Goal: Download file/media

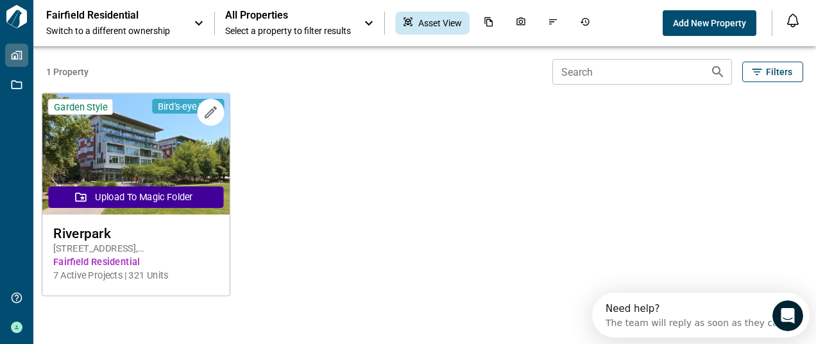
click at [96, 255] on span "Fairfield Residential" at bounding box center [136, 261] width 166 height 13
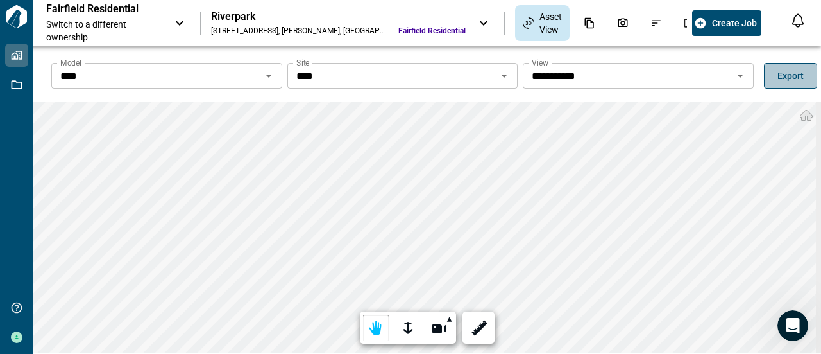
click at [784, 73] on span "Export" at bounding box center [791, 75] width 26 height 13
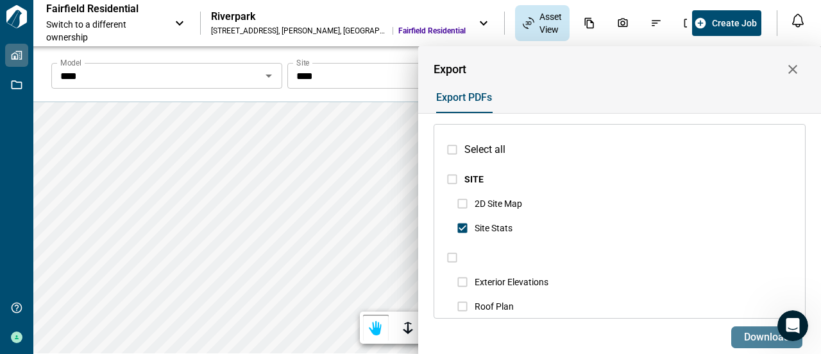
click at [758, 327] on button "Download" at bounding box center [767, 337] width 71 height 22
click at [488, 201] on span "2D Site Map" at bounding box center [498, 203] width 47 height 10
click at [764, 334] on span "Download" at bounding box center [767, 336] width 46 height 13
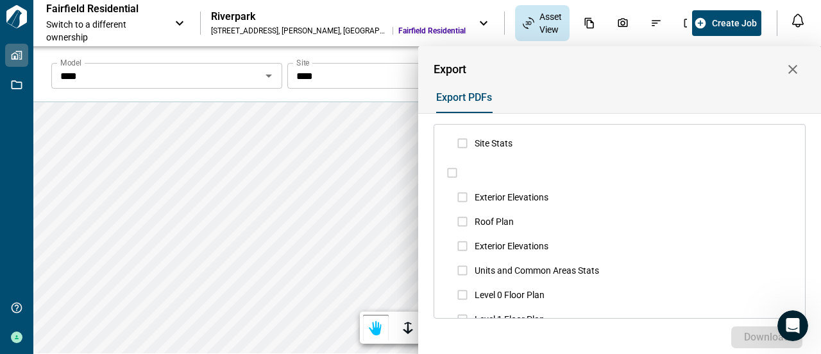
scroll to position [128, 0]
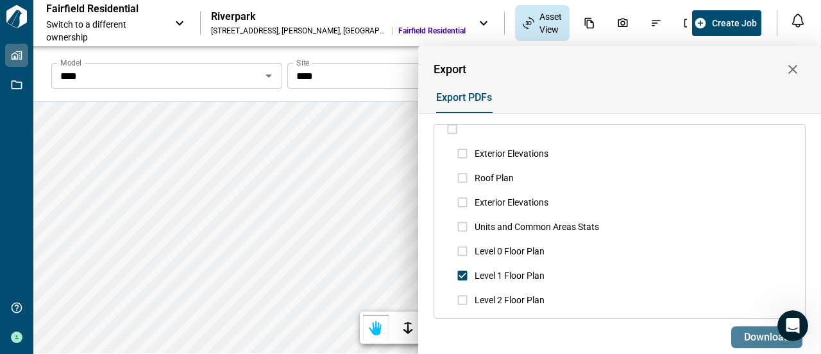
click at [753, 336] on span "Download" at bounding box center [767, 336] width 46 height 13
drag, startPoint x: 790, startPoint y: 71, endPoint x: 773, endPoint y: 80, distance: 19.2
click at [790, 71] on icon "button" at bounding box center [792, 69] width 15 height 15
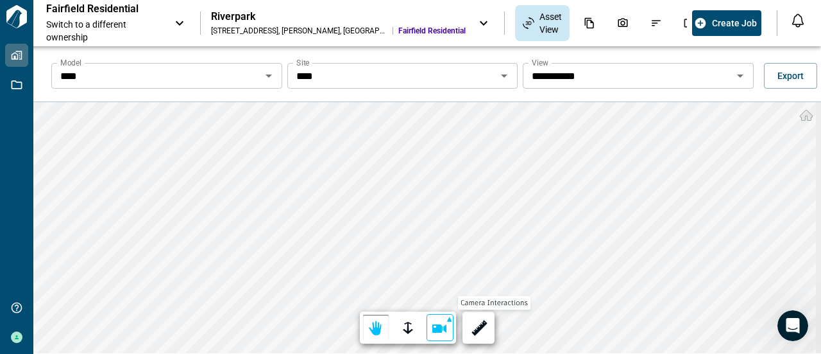
click at [449, 318] on div at bounding box center [449, 317] width 13 height 13
click at [375, 329] on div at bounding box center [410, 177] width 821 height 354
click at [443, 329] on div at bounding box center [440, 328] width 18 height 20
click at [438, 291] on div at bounding box center [440, 293] width 18 height 20
click at [375, 323] on div at bounding box center [376, 328] width 18 height 20
